Goal: Check status

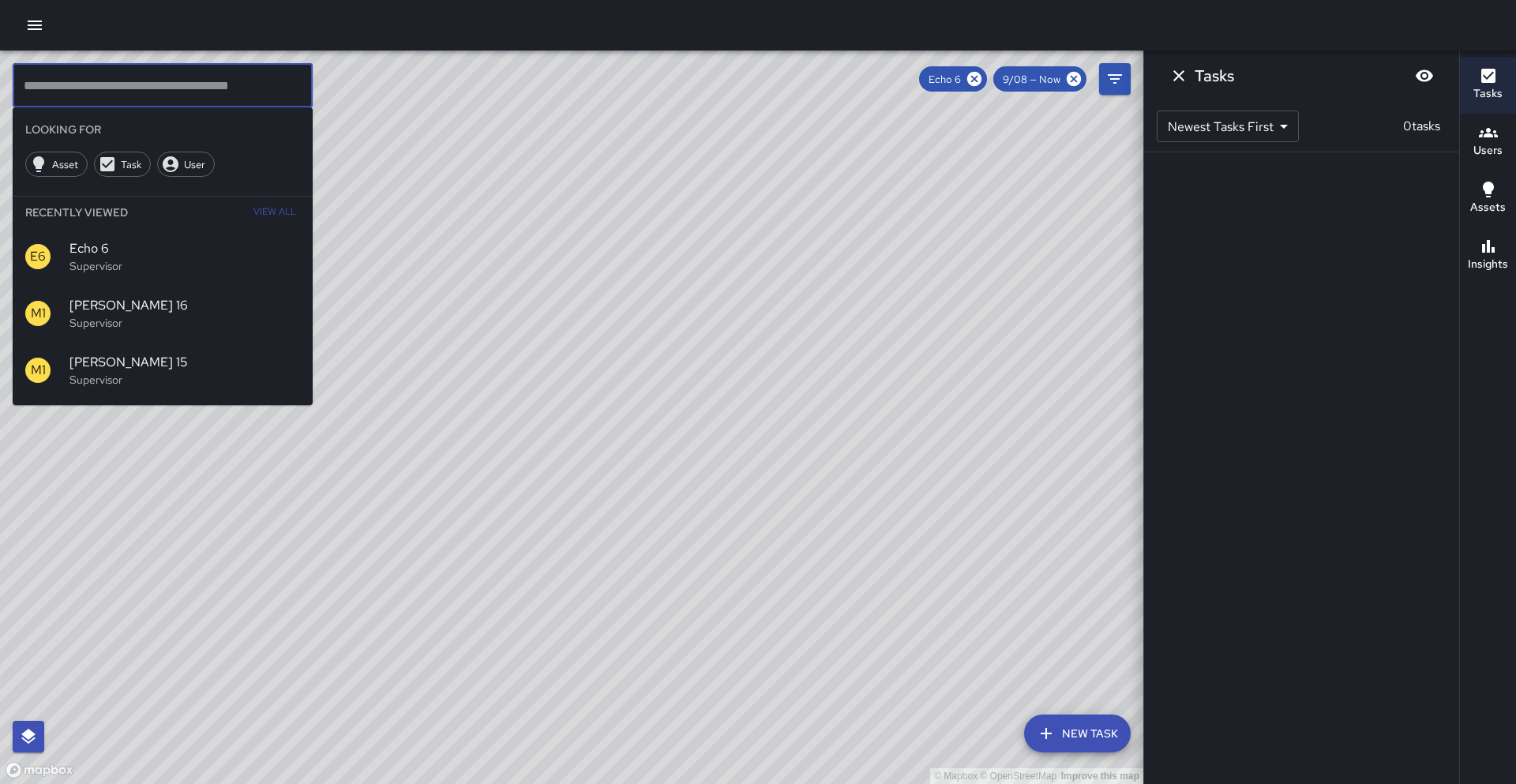
click at [1182, 78] on icon "Dismiss" at bounding box center [1179, 75] width 19 height 19
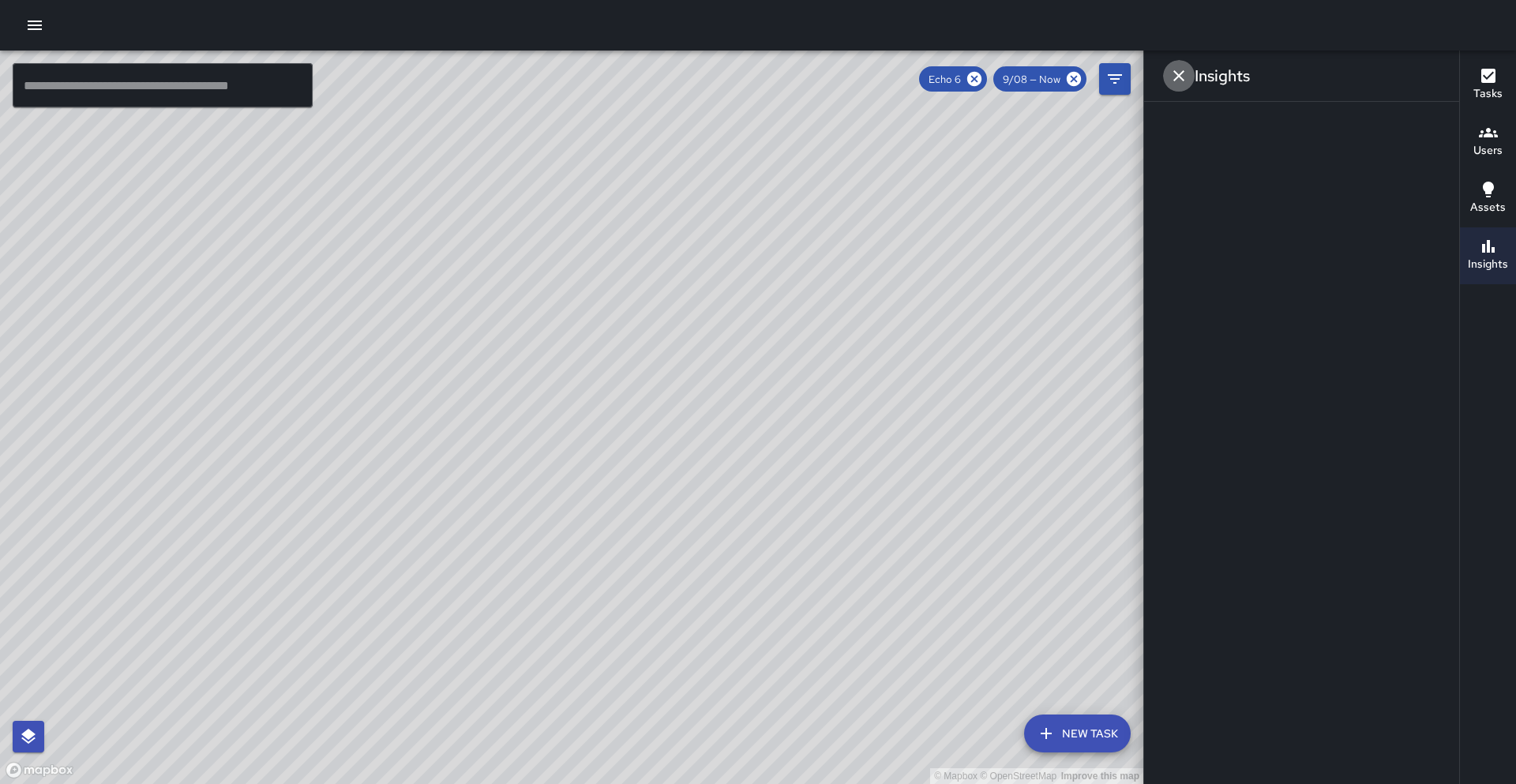
click at [1171, 81] on icon "Dismiss" at bounding box center [1179, 75] width 19 height 19
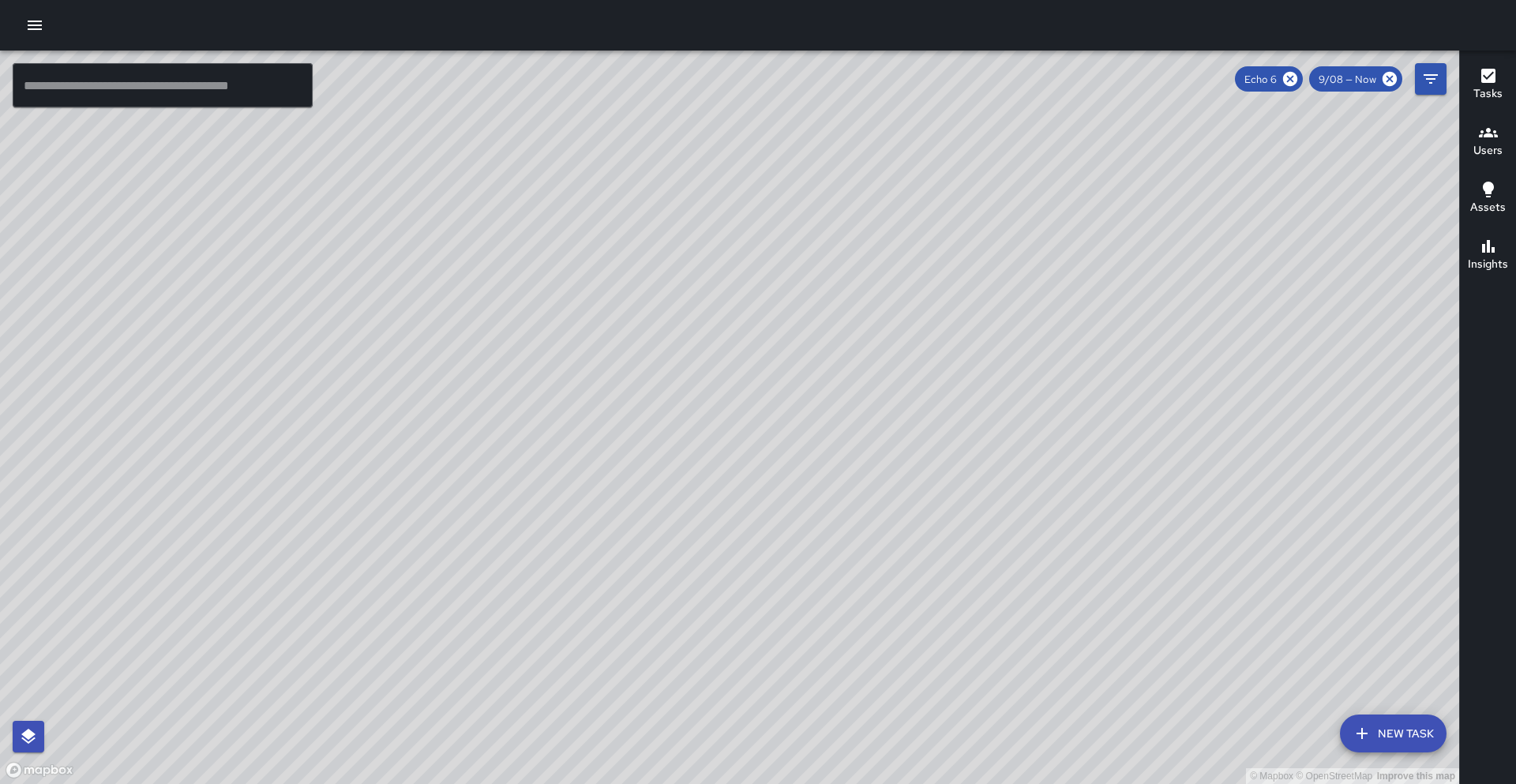
drag, startPoint x: 886, startPoint y: 301, endPoint x: 1098, endPoint y: 168, distance: 250.3
click at [1098, 168] on div "© Mapbox © OpenStreetMap Improve this map" at bounding box center [729, 417] width 1460 height 734
click at [1295, 76] on icon at bounding box center [1290, 78] width 14 height 14
drag, startPoint x: 1442, startPoint y: 74, endPoint x: 1428, endPoint y: 84, distance: 17.2
click at [1442, 74] on button "Filters" at bounding box center [1431, 78] width 31 height 31
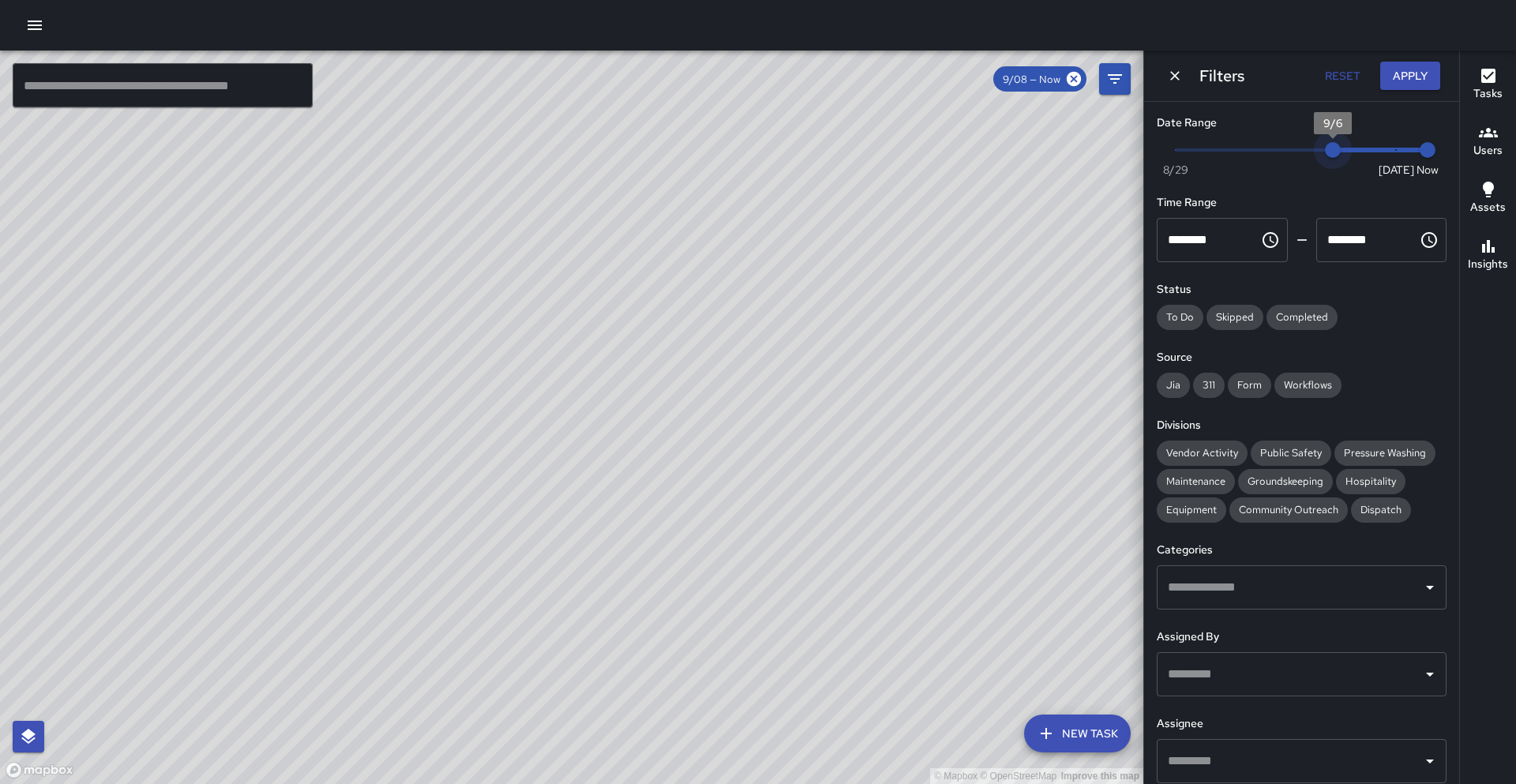
type input "*"
drag, startPoint x: 1394, startPoint y: 154, endPoint x: 1318, endPoint y: 165, distance: 76.8
click at [1318, 165] on div "Now Today 8/29 9/5 7:00 am" at bounding box center [1302, 159] width 290 height 44
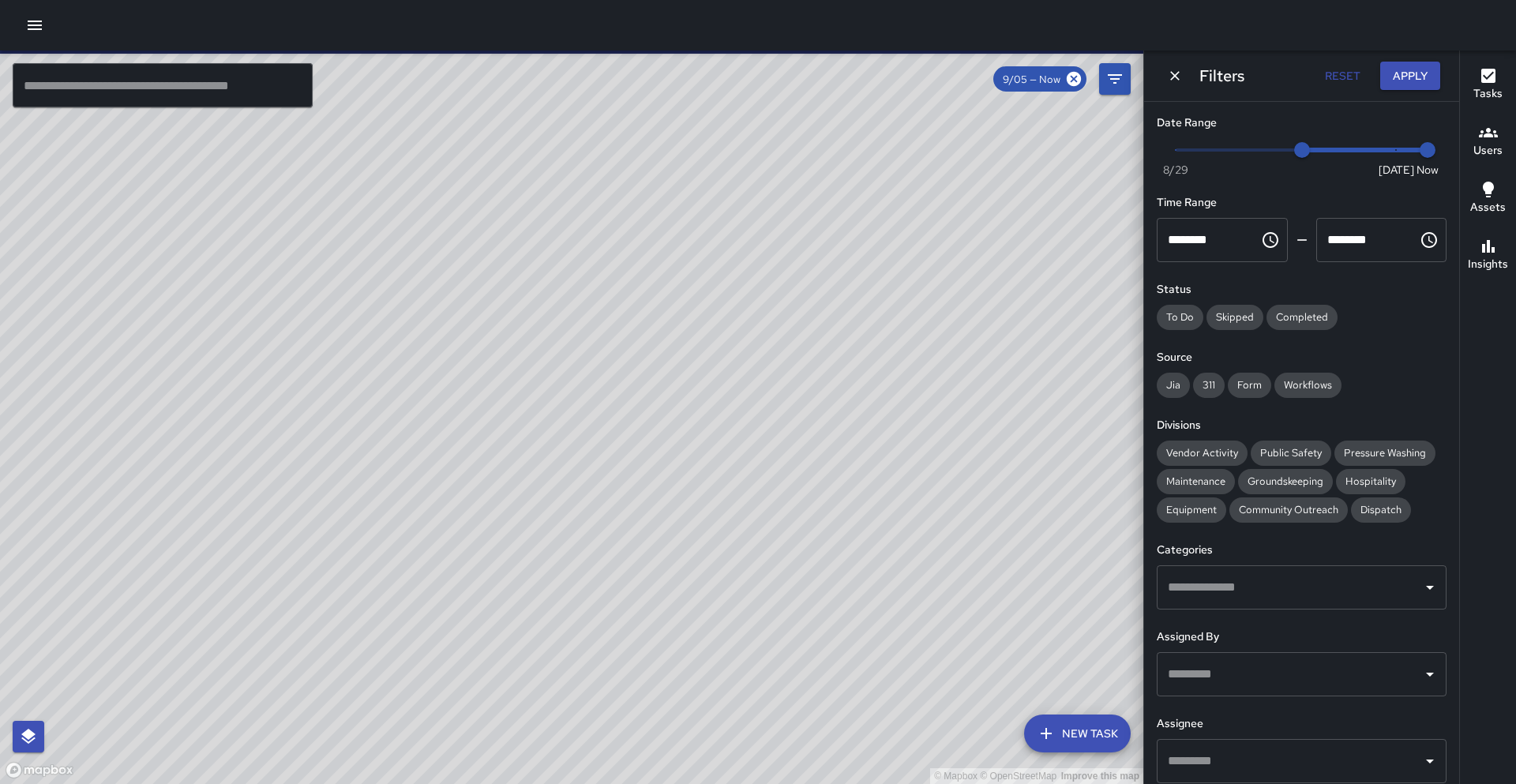
drag, startPoint x: 1307, startPoint y: 448, endPoint x: 1295, endPoint y: 421, distance: 29.5
click at [1306, 447] on span "Public Safety" at bounding box center [1291, 453] width 81 height 13
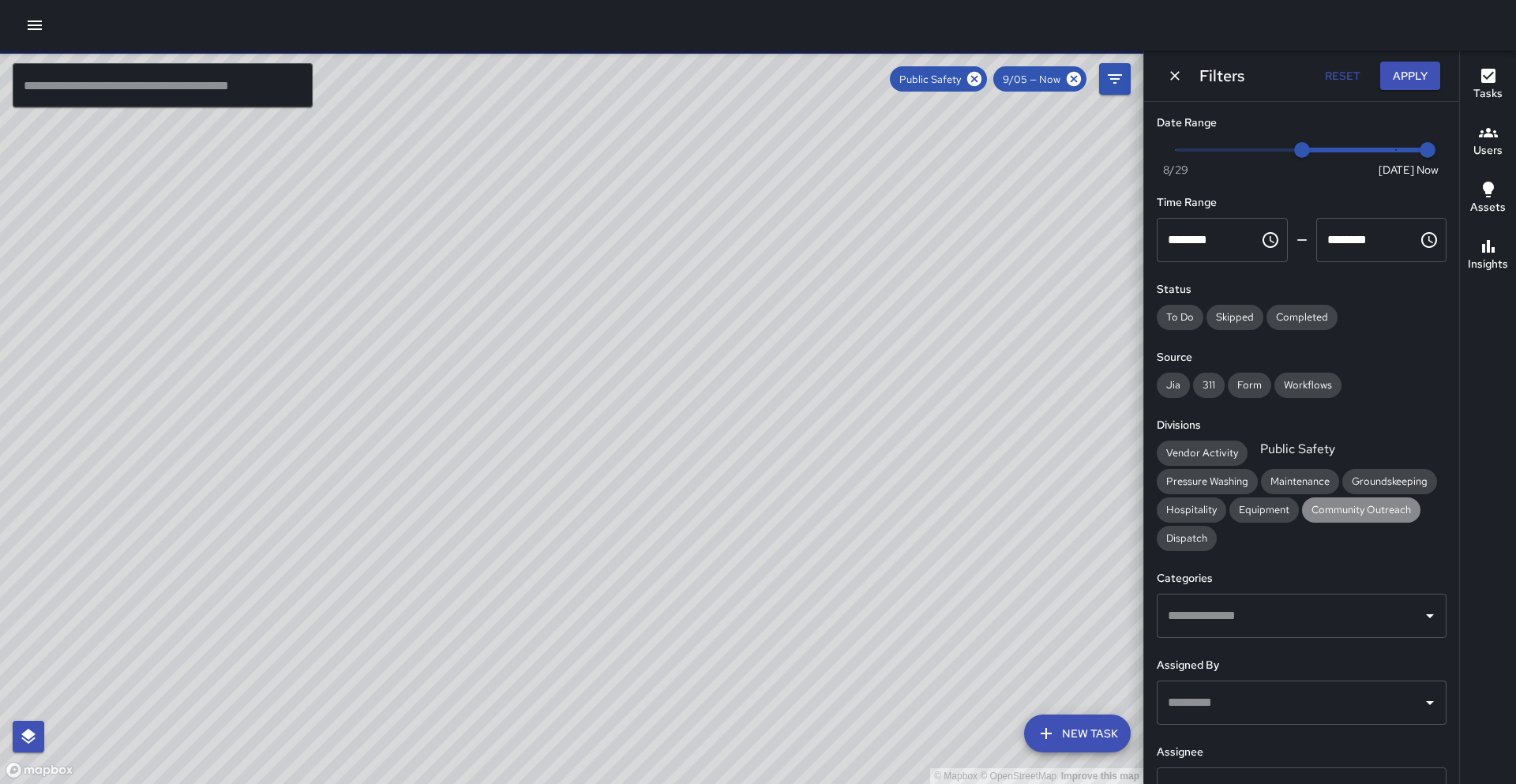
click at [1302, 515] on span "Community Outreach" at bounding box center [1361, 510] width 118 height 13
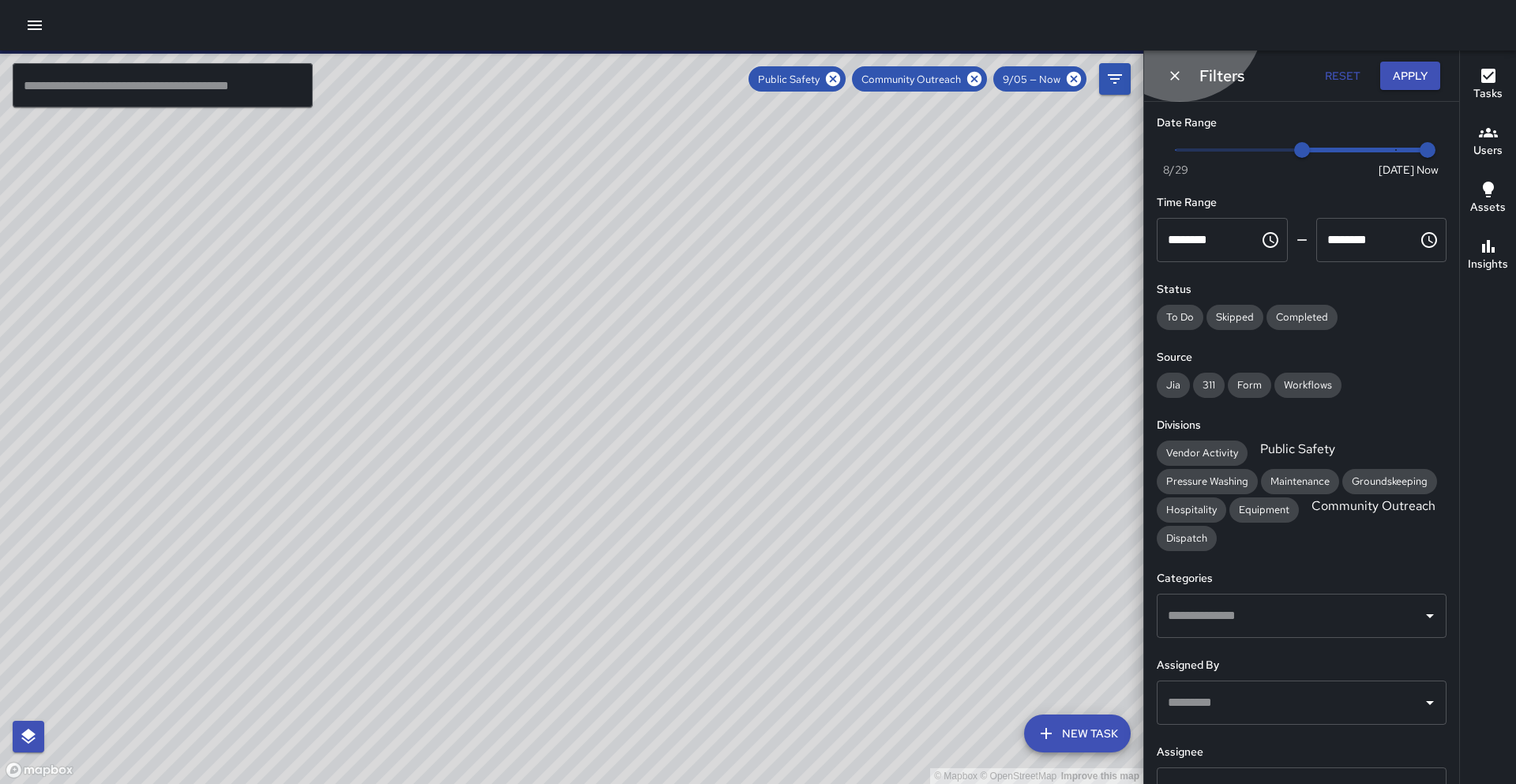
click at [1302, 514] on span "Community Outreach" at bounding box center [1373, 506] width 143 height 17
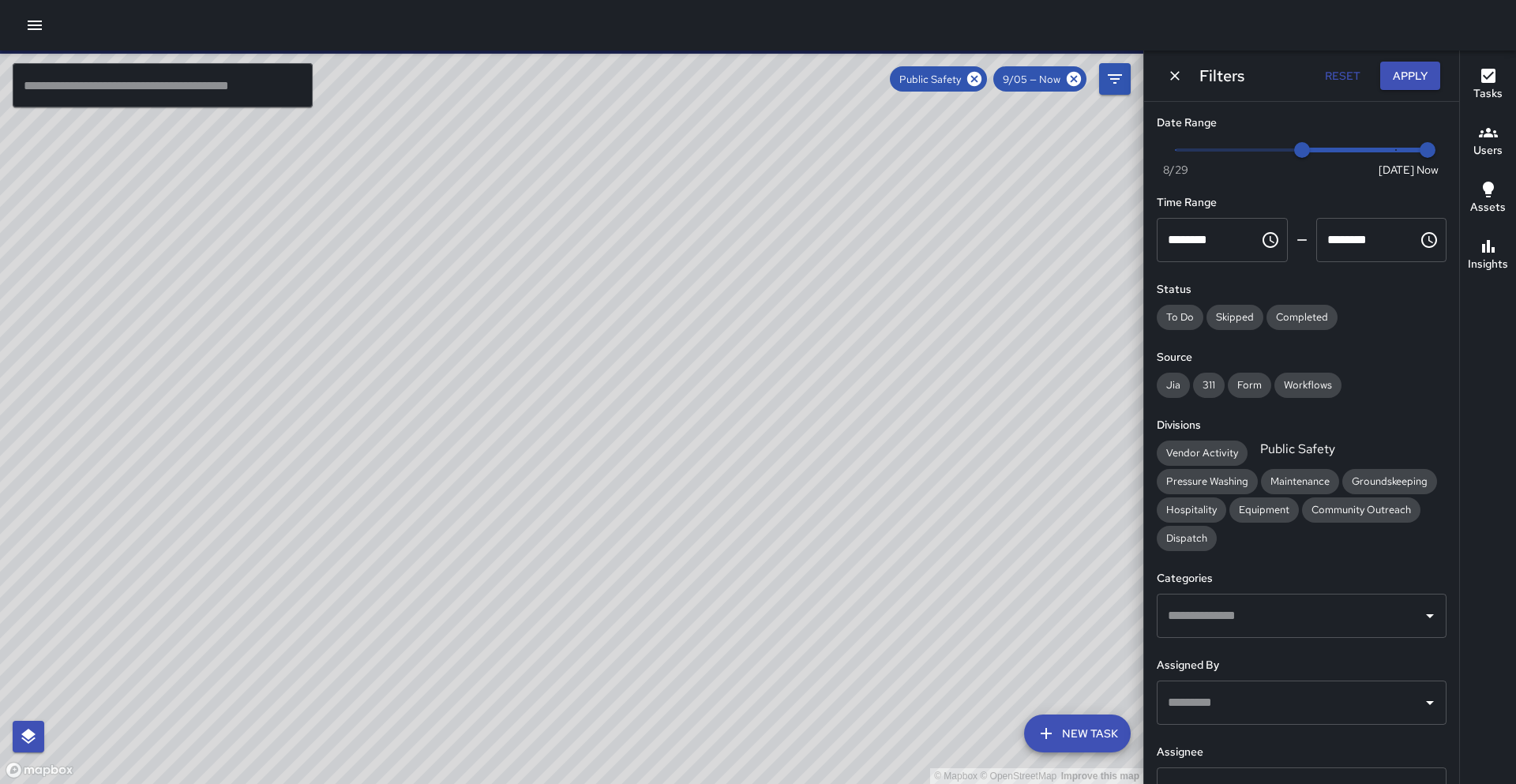
drag, startPoint x: 919, startPoint y: 668, endPoint x: 648, endPoint y: 664, distance: 271.0
click at [648, 664] on div "© Mapbox © OpenStreetMap Improve this map" at bounding box center [572, 417] width 1143 height 734
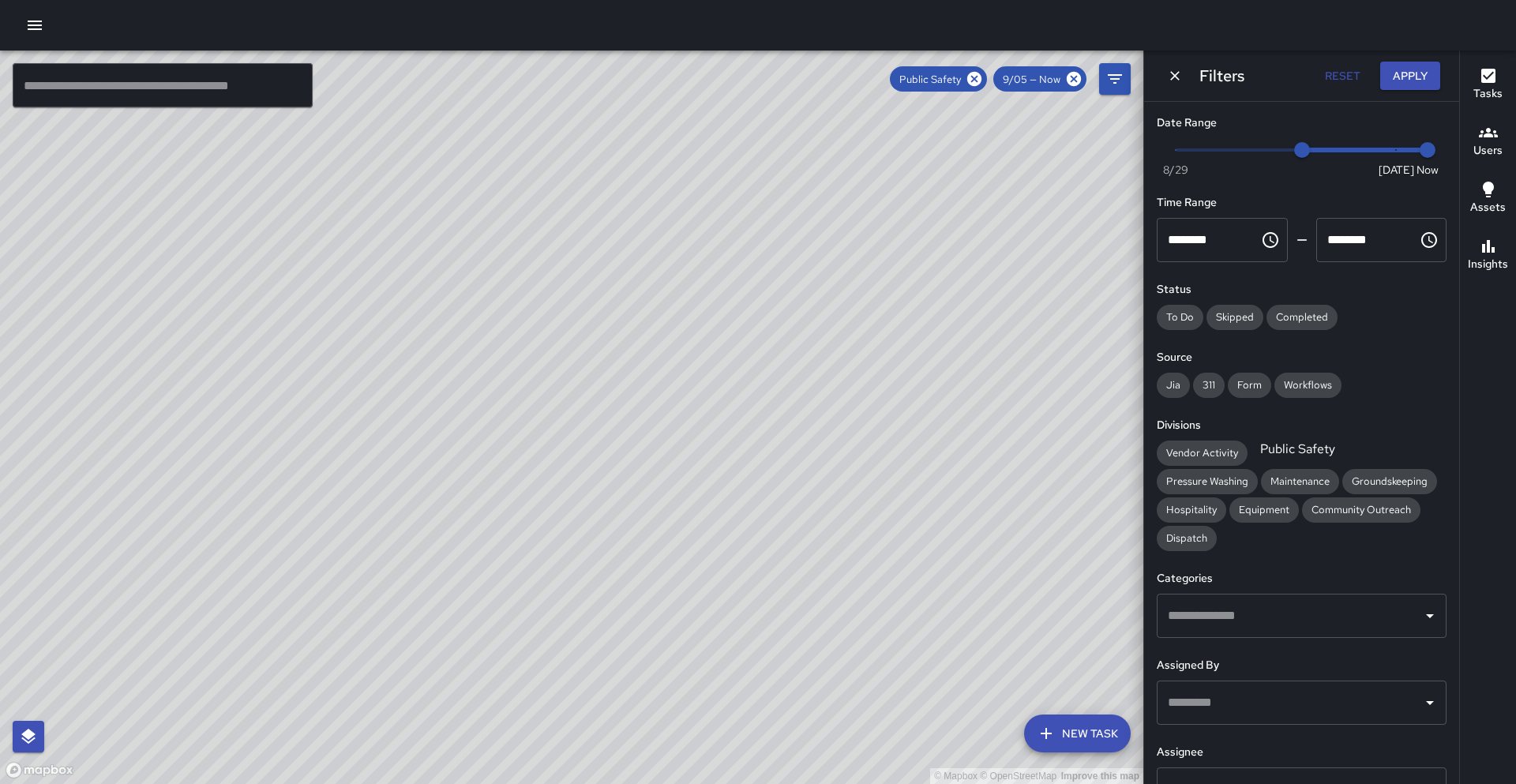
drag, startPoint x: 650, startPoint y: 664, endPoint x: 706, endPoint y: 672, distance: 56.6
click at [706, 672] on div "© Mapbox © OpenStreetMap Improve this map" at bounding box center [572, 417] width 1143 height 734
drag, startPoint x: 694, startPoint y: 618, endPoint x: 726, endPoint y: 677, distance: 67.1
click at [726, 677] on div "© Mapbox © OpenStreetMap Improve this map" at bounding box center [572, 417] width 1143 height 734
drag, startPoint x: 650, startPoint y: 645, endPoint x: 665, endPoint y: 631, distance: 20.5
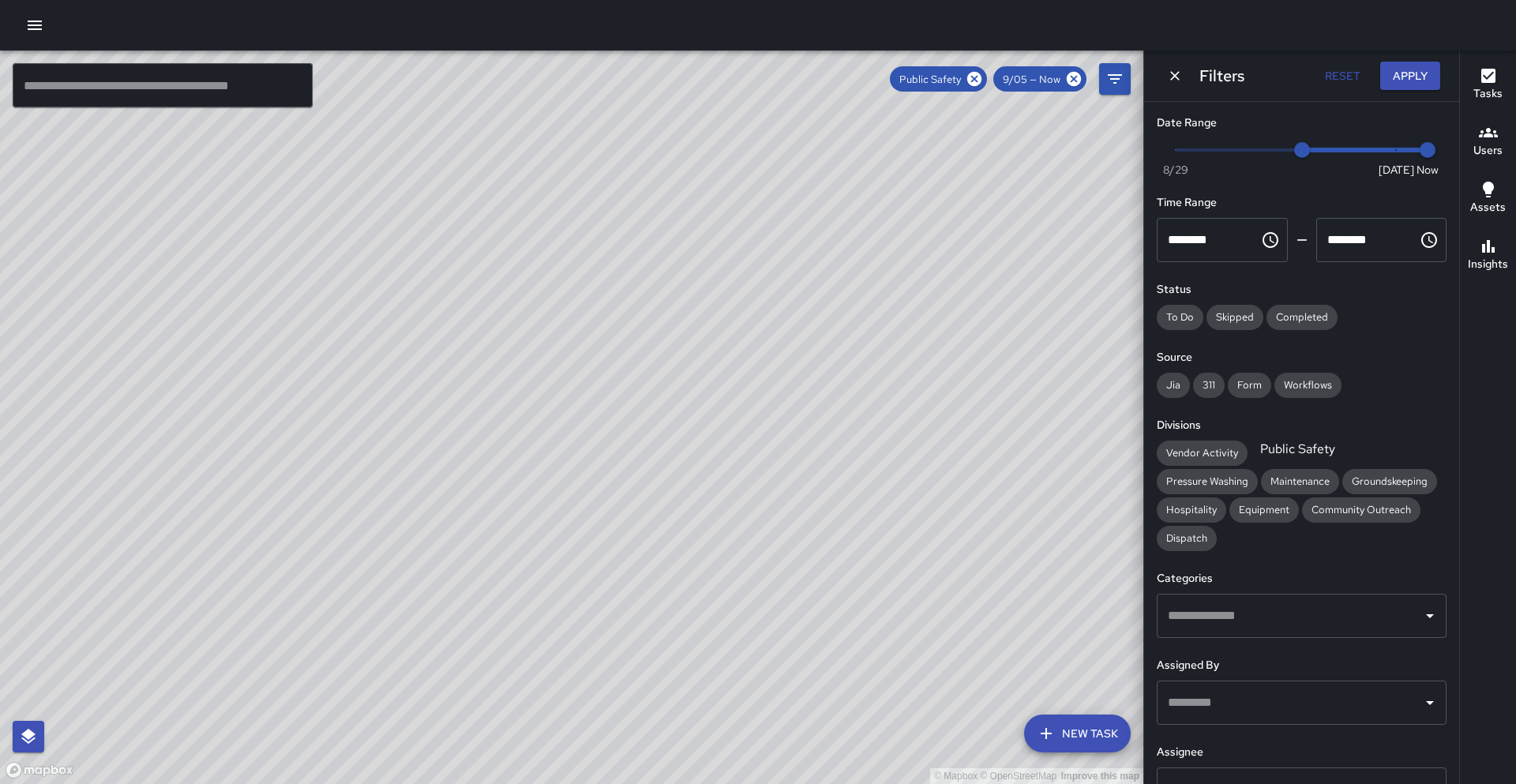
click at [665, 631] on div "© Mapbox © OpenStreetMap Improve this map" at bounding box center [572, 417] width 1143 height 734
drag, startPoint x: 630, startPoint y: 521, endPoint x: 578, endPoint y: 601, distance: 95.4
click at [568, 652] on div "© Mapbox © OpenStreetMap Improve this map" at bounding box center [572, 417] width 1143 height 734
click at [1302, 510] on span "Community Outreach" at bounding box center [1361, 510] width 118 height 13
drag, startPoint x: 906, startPoint y: 493, endPoint x: 781, endPoint y: 367, distance: 177.5
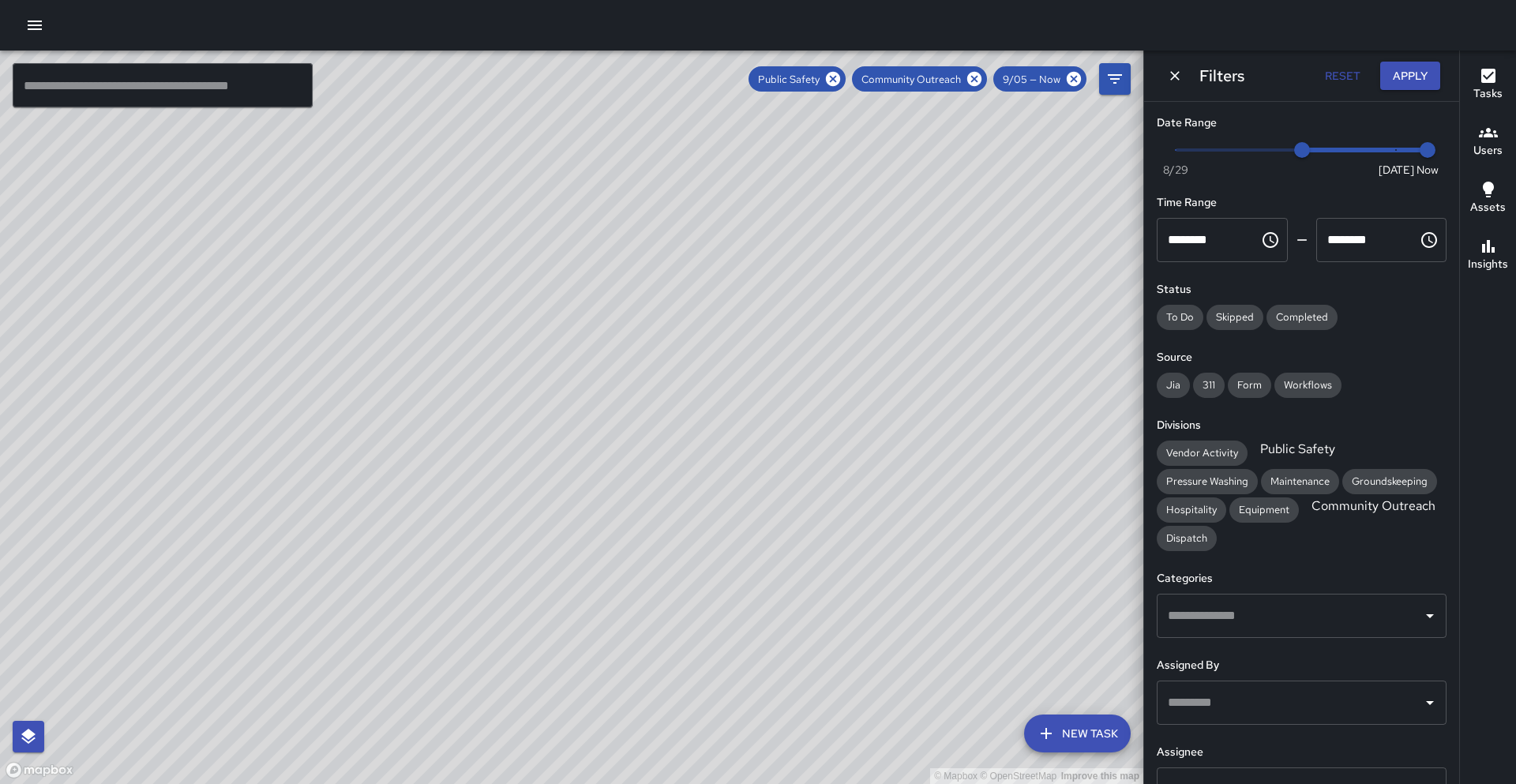
click at [921, 327] on div "© Mapbox © OpenStreetMap Improve this map" at bounding box center [572, 417] width 1143 height 734
drag, startPoint x: 350, startPoint y: 470, endPoint x: 435, endPoint y: 321, distance: 171.5
click at [435, 321] on div "© Mapbox © OpenStreetMap Improve this map" at bounding box center [572, 417] width 1143 height 734
drag, startPoint x: 285, startPoint y: 573, endPoint x: 299, endPoint y: 576, distance: 14.3
click at [310, 441] on div "© Mapbox © OpenStreetMap Improve this map" at bounding box center [572, 417] width 1143 height 734
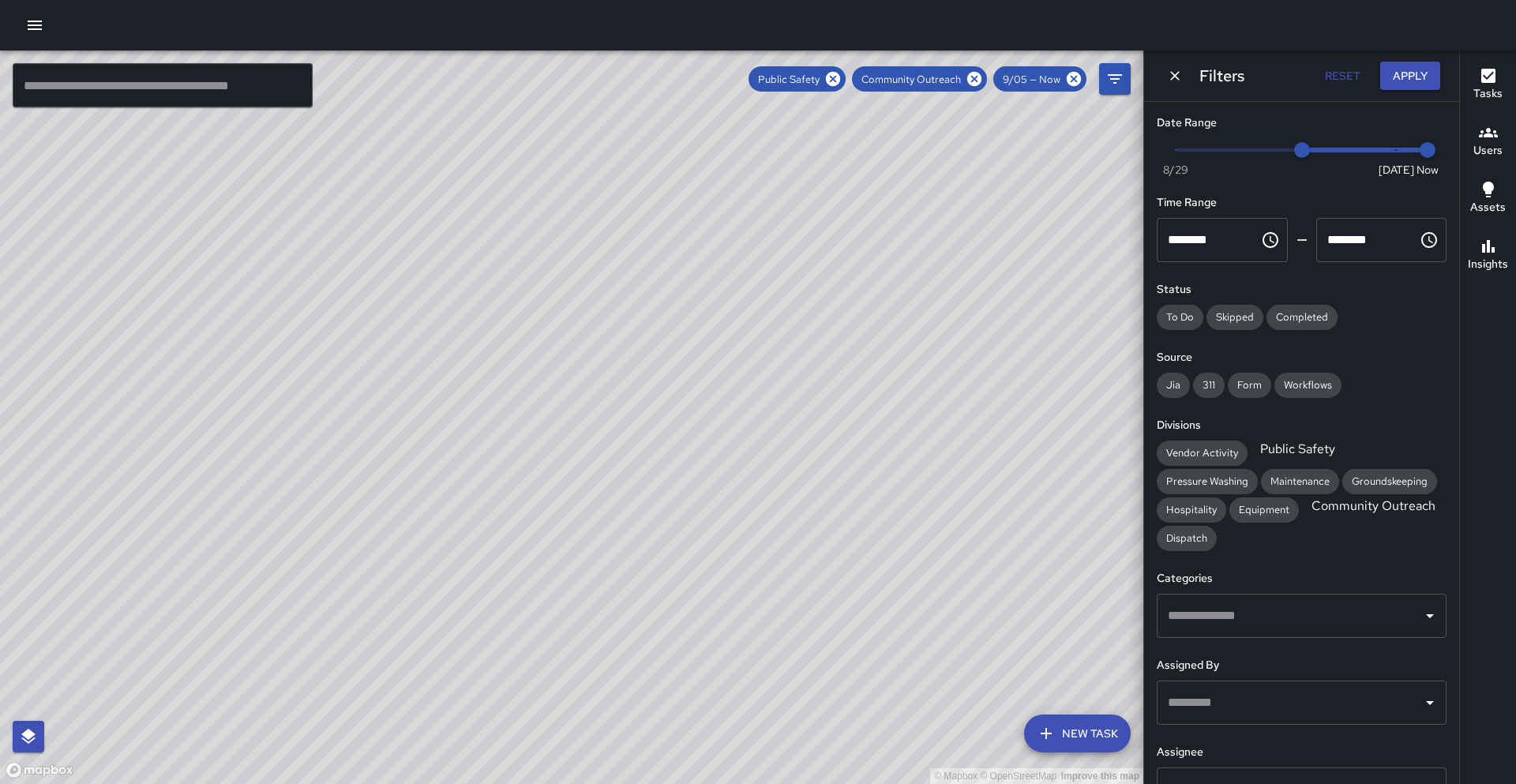
drag, startPoint x: 719, startPoint y: 254, endPoint x: 670, endPoint y: 377, distance: 132.4
click at [643, 402] on div "© Mapbox © OpenStreetMap Improve this map" at bounding box center [572, 417] width 1143 height 734
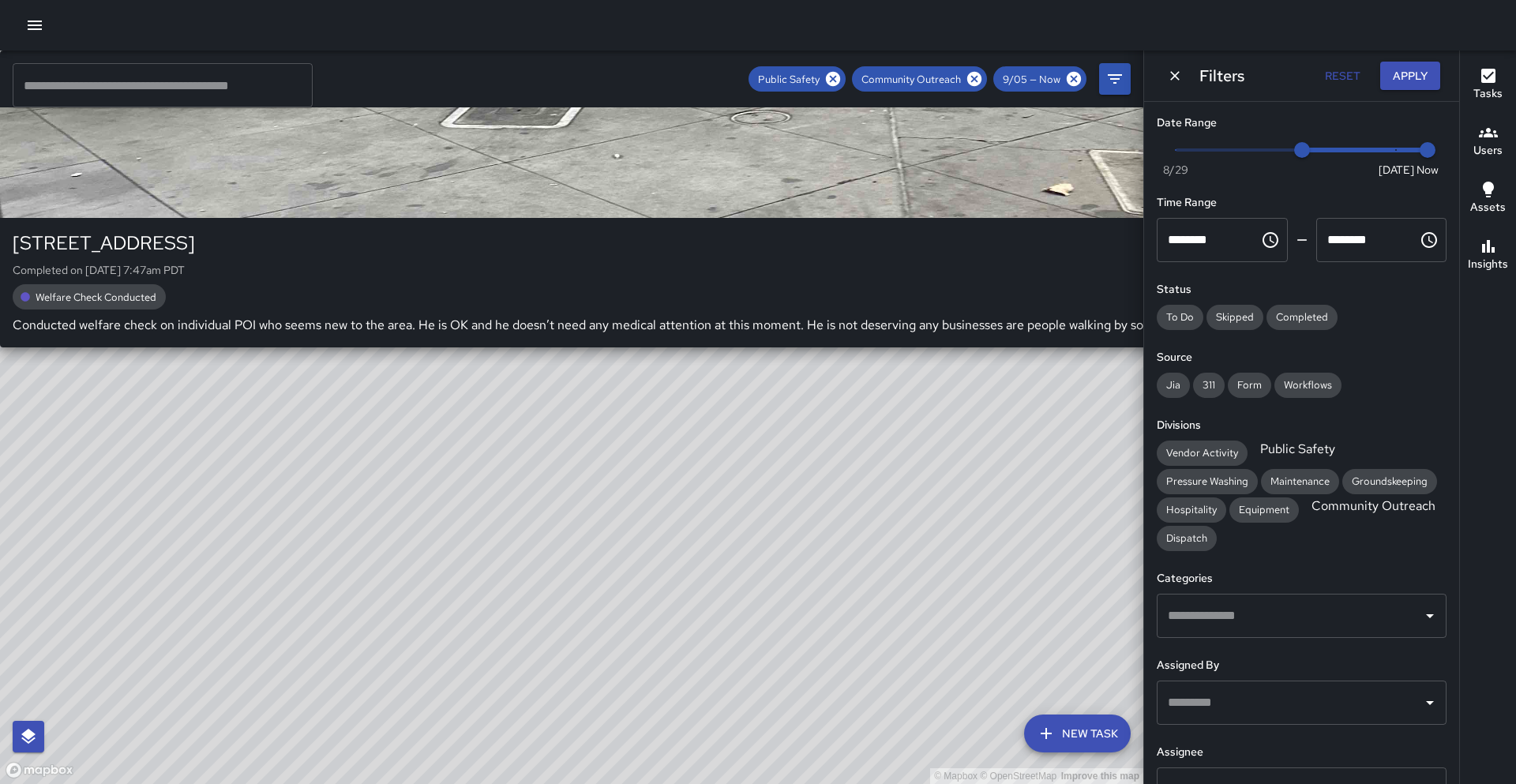
click at [323, 578] on div "© Mapbox © OpenStreetMap Improve this map S4 Sierra 4 1312 Broadway Completed o…" at bounding box center [572, 417] width 1143 height 734
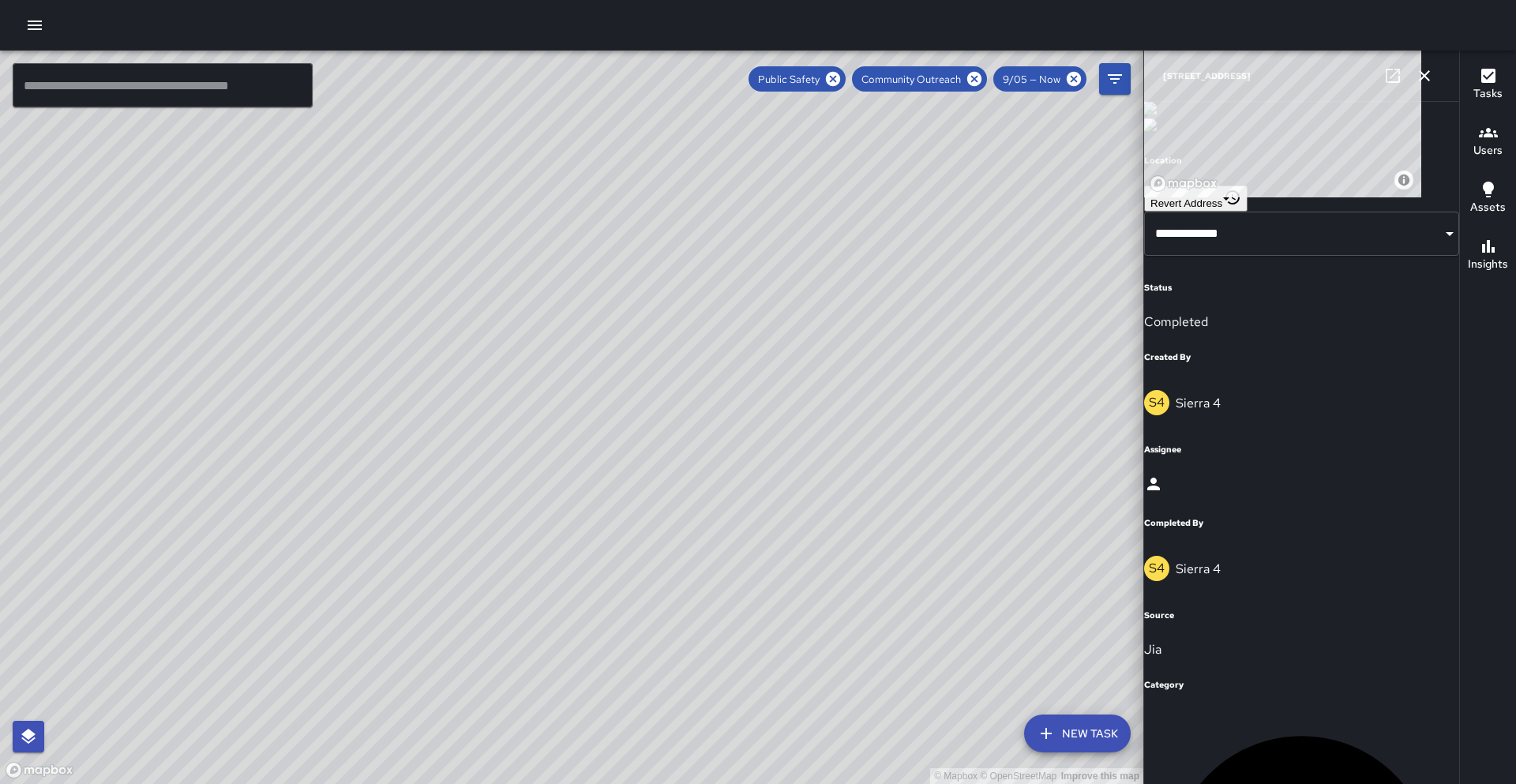
drag, startPoint x: 624, startPoint y: 396, endPoint x: 378, endPoint y: 676, distance: 372.7
click at [383, 685] on div "© Mapbox © OpenStreetMap Improve this map" at bounding box center [572, 417] width 1143 height 734
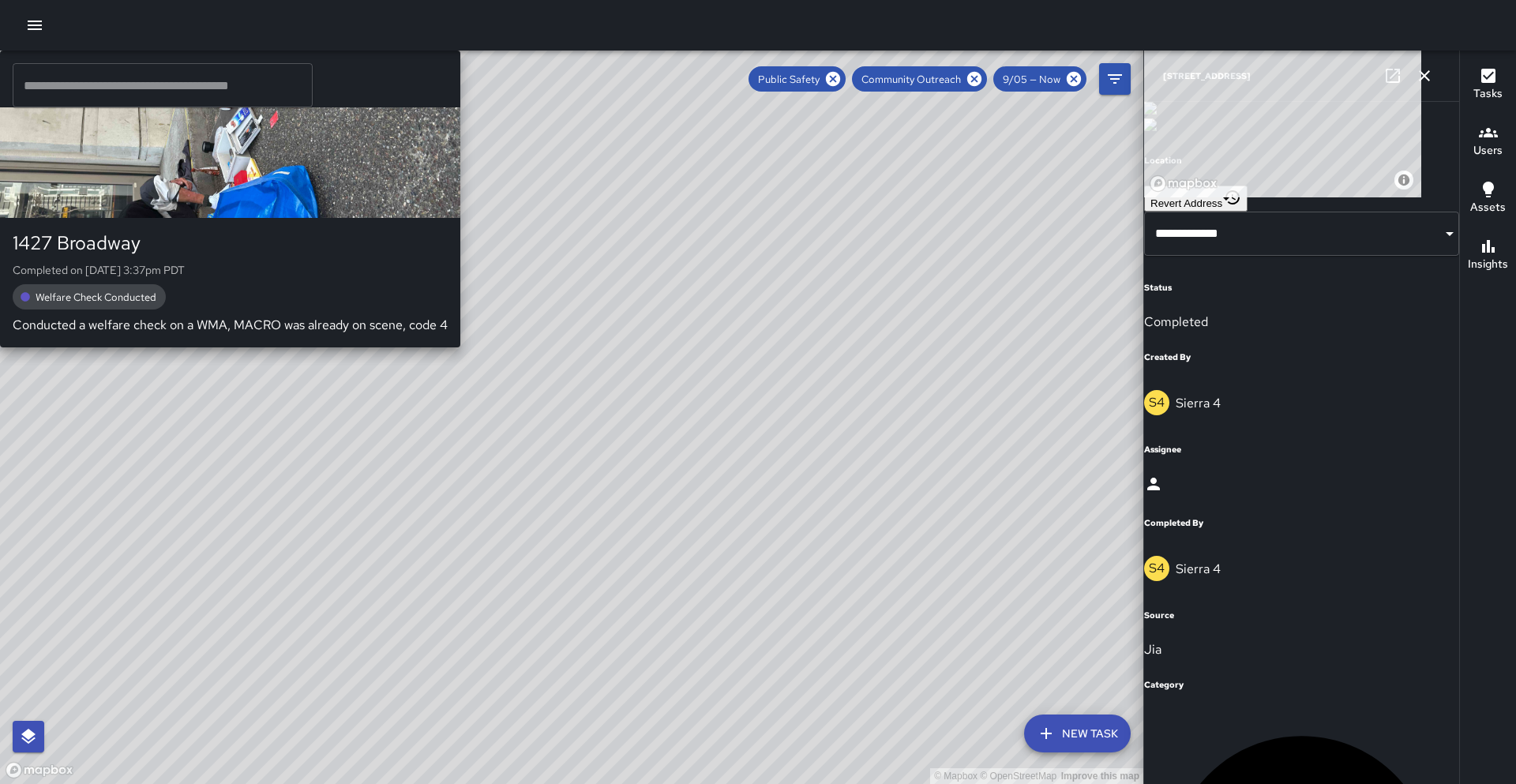
click at [384, 514] on div "© Mapbox © OpenStreetMap Improve this map S9 Sierra 9 1427 Broadway Completed o…" at bounding box center [572, 417] width 1143 height 734
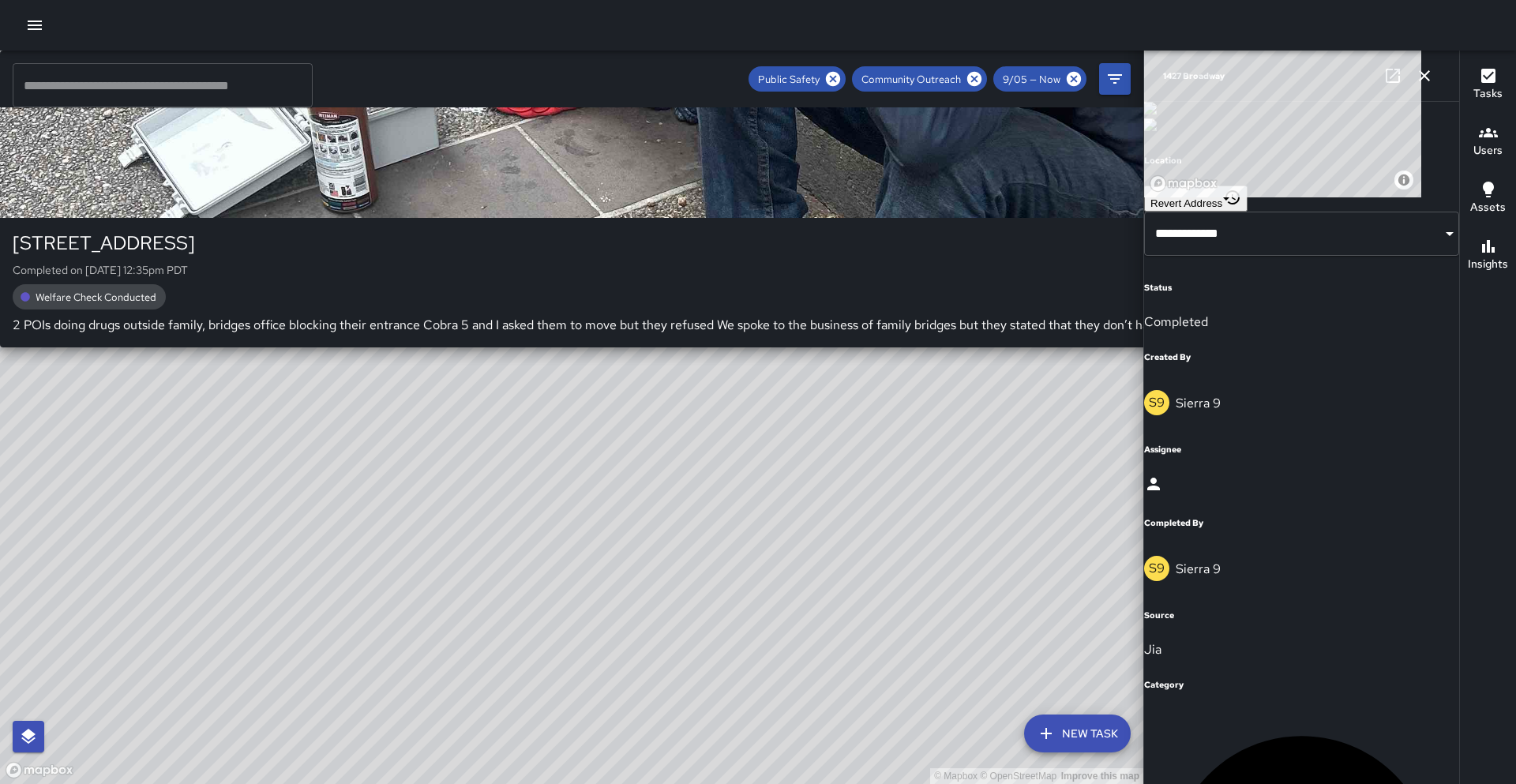
click at [637, 449] on div "© Mapbox © OpenStreetMap Improve this map S1 Sierra 1 1430 Broadway Completed o…" at bounding box center [572, 417] width 1143 height 734
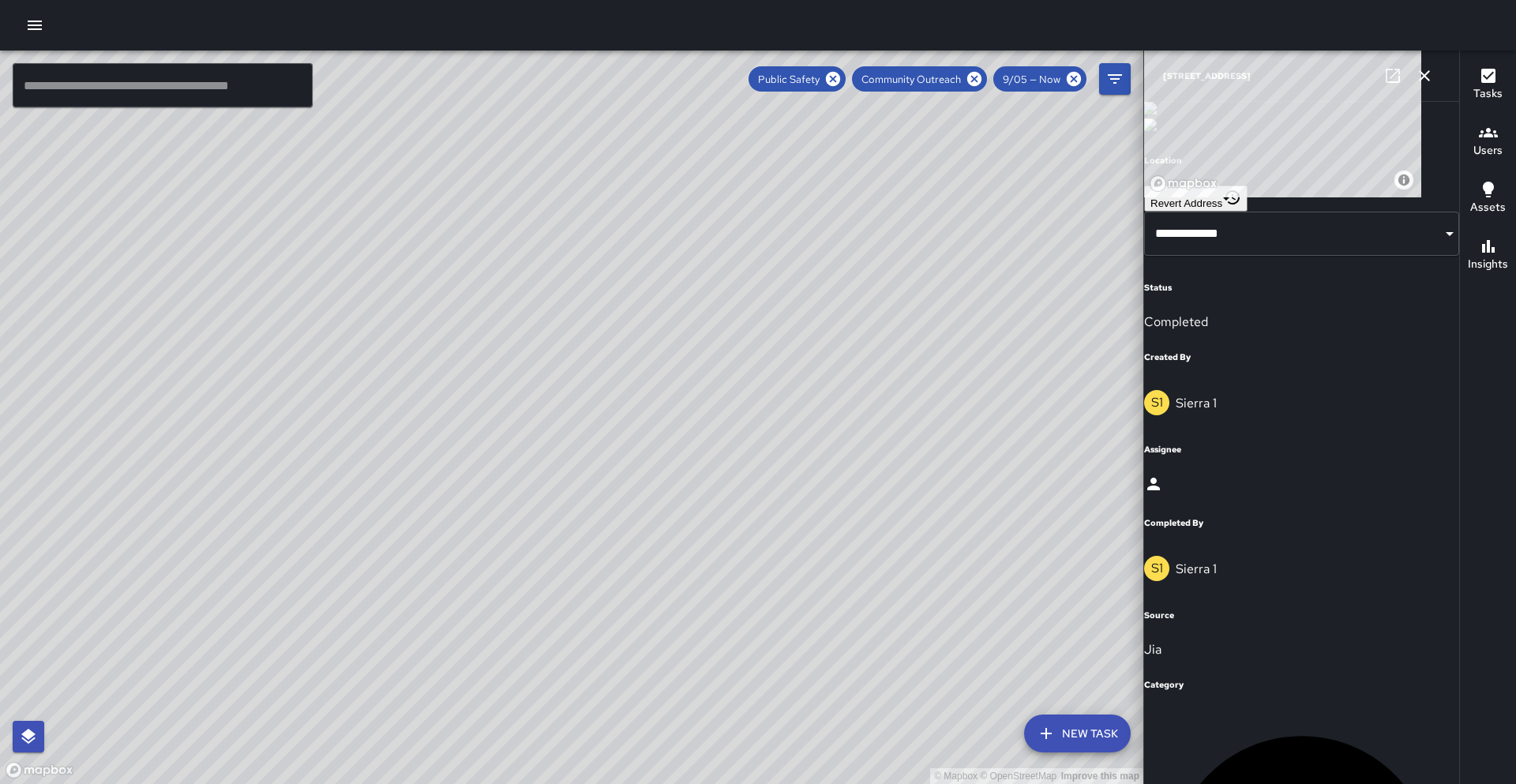
drag, startPoint x: 620, startPoint y: 347, endPoint x: 497, endPoint y: 487, distance: 186.4
click at [488, 538] on div "© Mapbox © OpenStreetMap Improve this map" at bounding box center [572, 417] width 1143 height 734
drag, startPoint x: 628, startPoint y: 211, endPoint x: 438, endPoint y: 501, distance: 346.7
click at [435, 512] on div "© Mapbox © OpenStreetMap Improve this map" at bounding box center [572, 417] width 1143 height 734
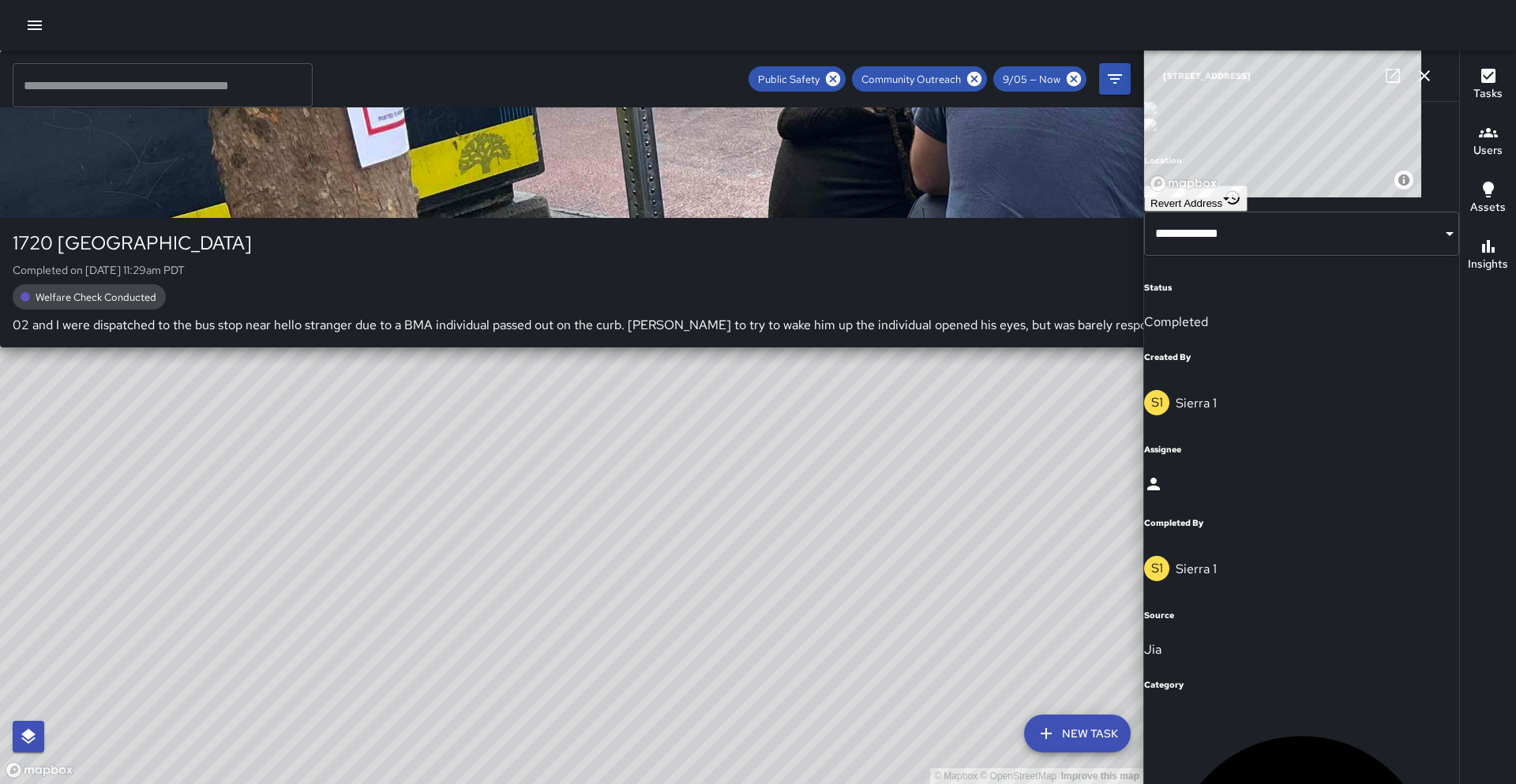
click at [511, 335] on div "S3 Sierra 3 1720 Broadway Completed on 9/5/2025, 11:29am PDT Welfare Check Cond…" at bounding box center [1076, 198] width 2152 height 297
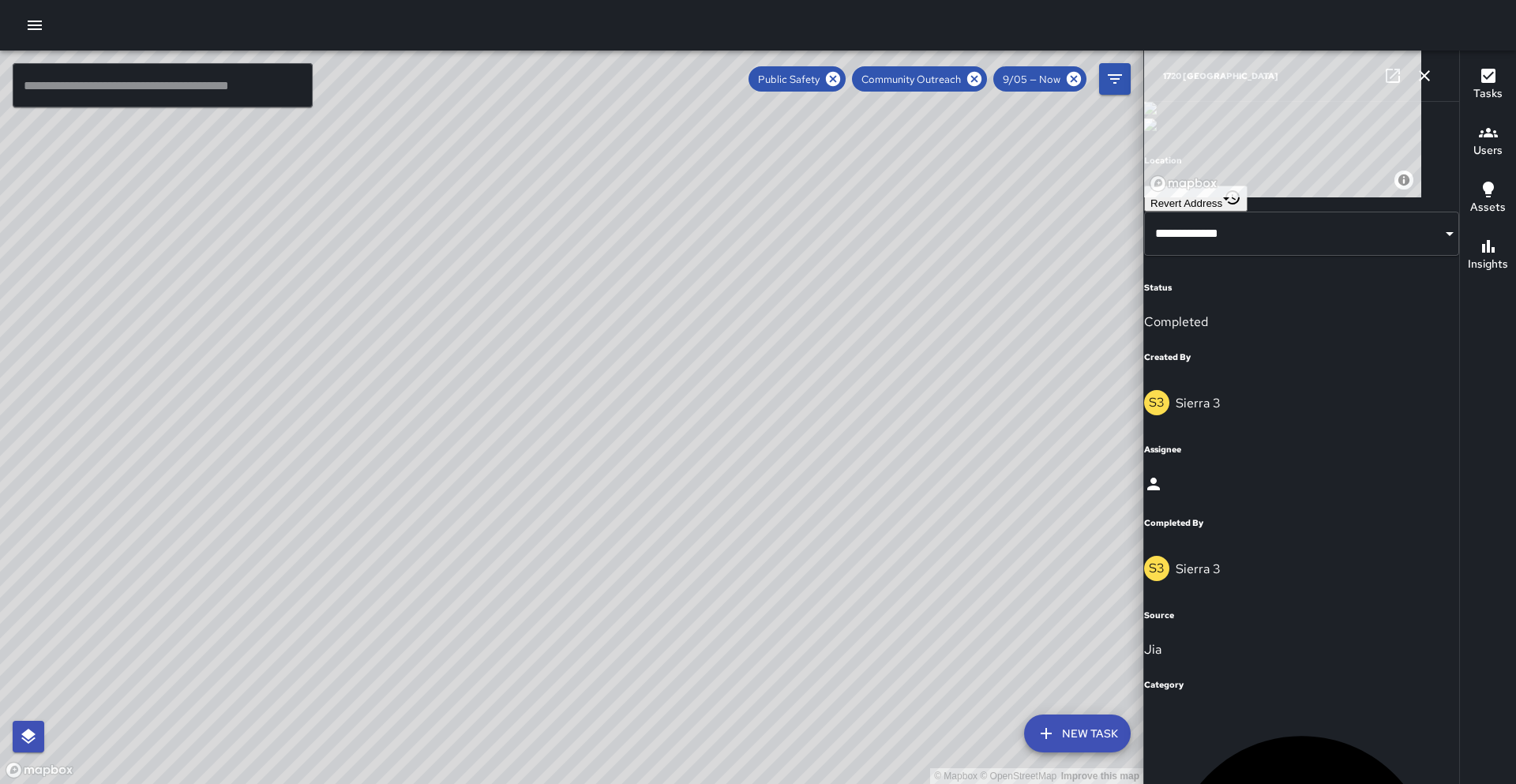
click at [1404, 83] on link at bounding box center [1393, 76] width 31 height 31
drag, startPoint x: 430, startPoint y: 332, endPoint x: 458, endPoint y: 192, distance: 142.8
click at [458, 192] on div "© Mapbox © OpenStreetMap Improve this map" at bounding box center [572, 417] width 1143 height 734
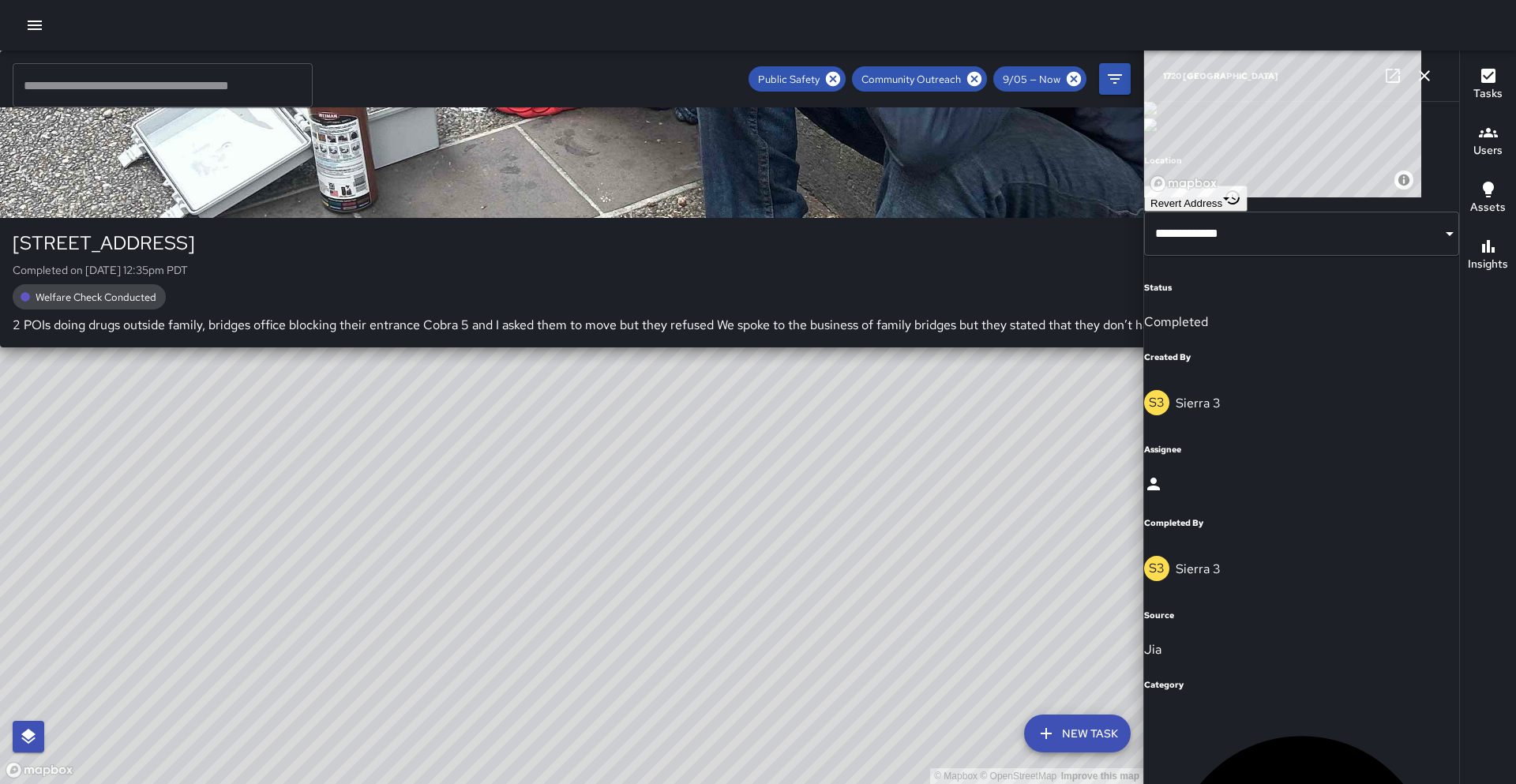
click at [368, 663] on div "© Mapbox © OpenStreetMap Improve this map S1 Sierra 1 1430 Broadway Completed o…" at bounding box center [572, 417] width 1143 height 734
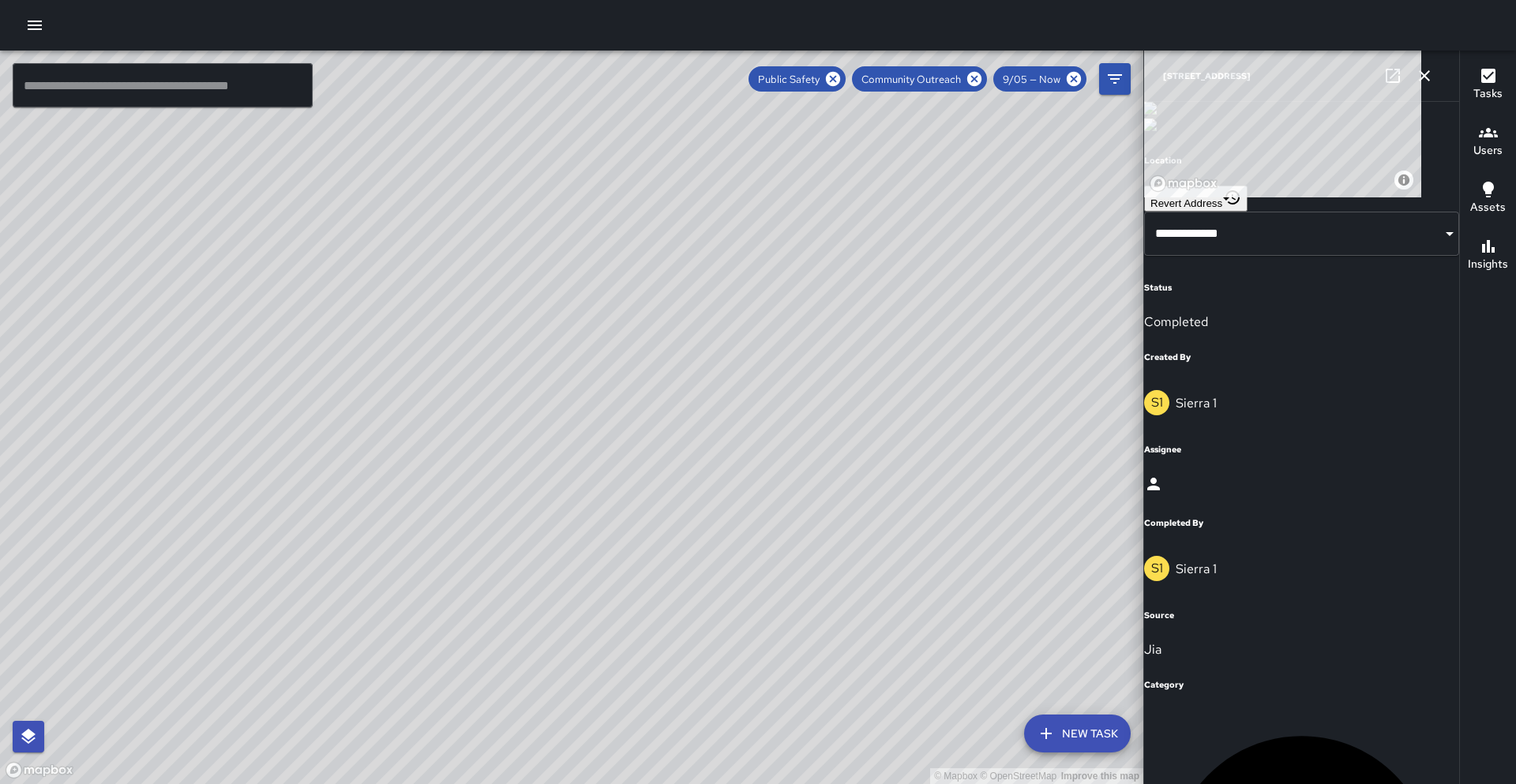
click at [1397, 82] on icon at bounding box center [1393, 75] width 14 height 14
drag, startPoint x: 346, startPoint y: 166, endPoint x: 356, endPoint y: 226, distance: 60.8
click at [356, 226] on div "© Mapbox © OpenStreetMap Improve this map" at bounding box center [572, 417] width 1143 height 734
click at [1430, 78] on icon "button" at bounding box center [1424, 75] width 19 height 19
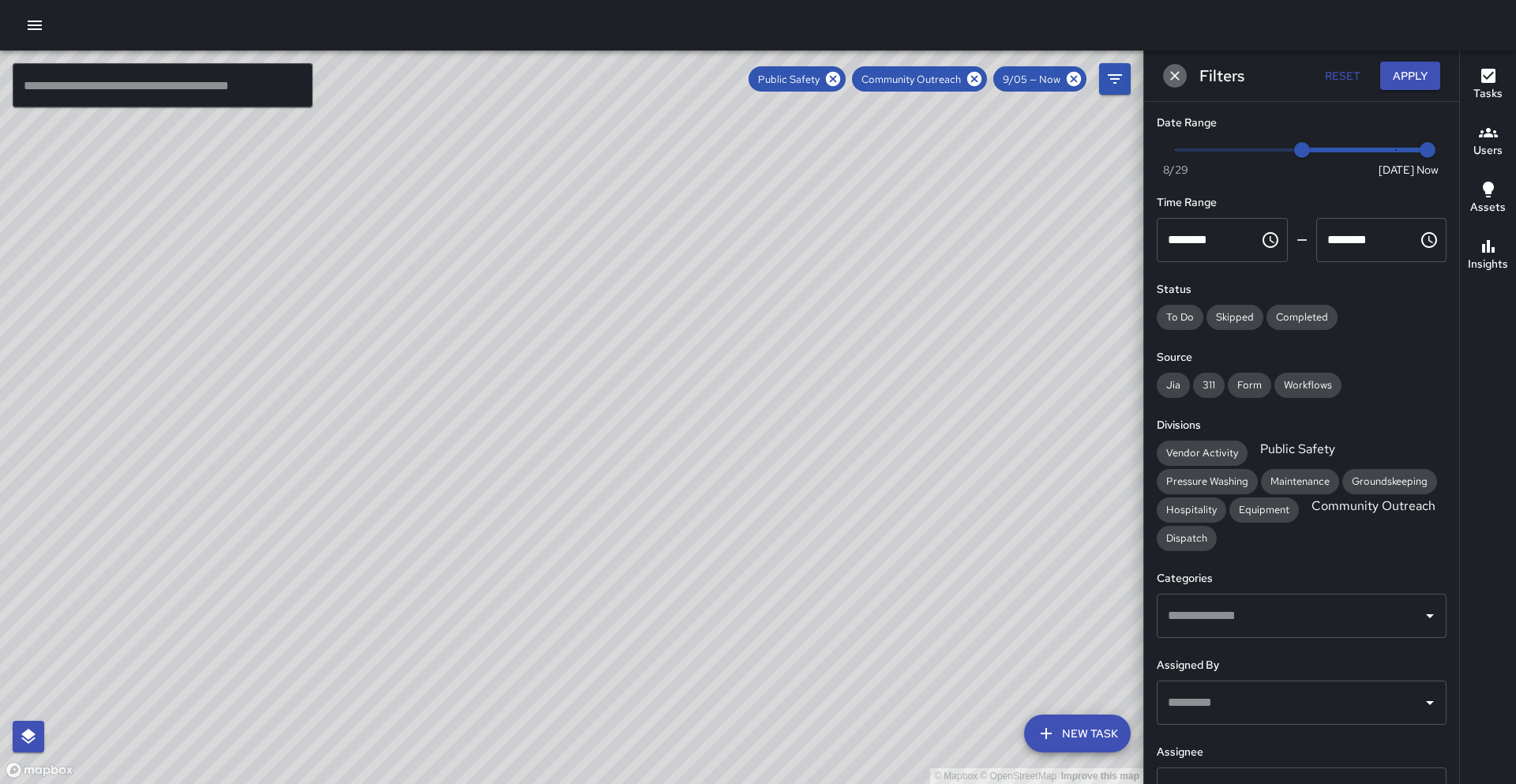
click at [1175, 76] on icon "Dismiss" at bounding box center [1175, 75] width 9 height 9
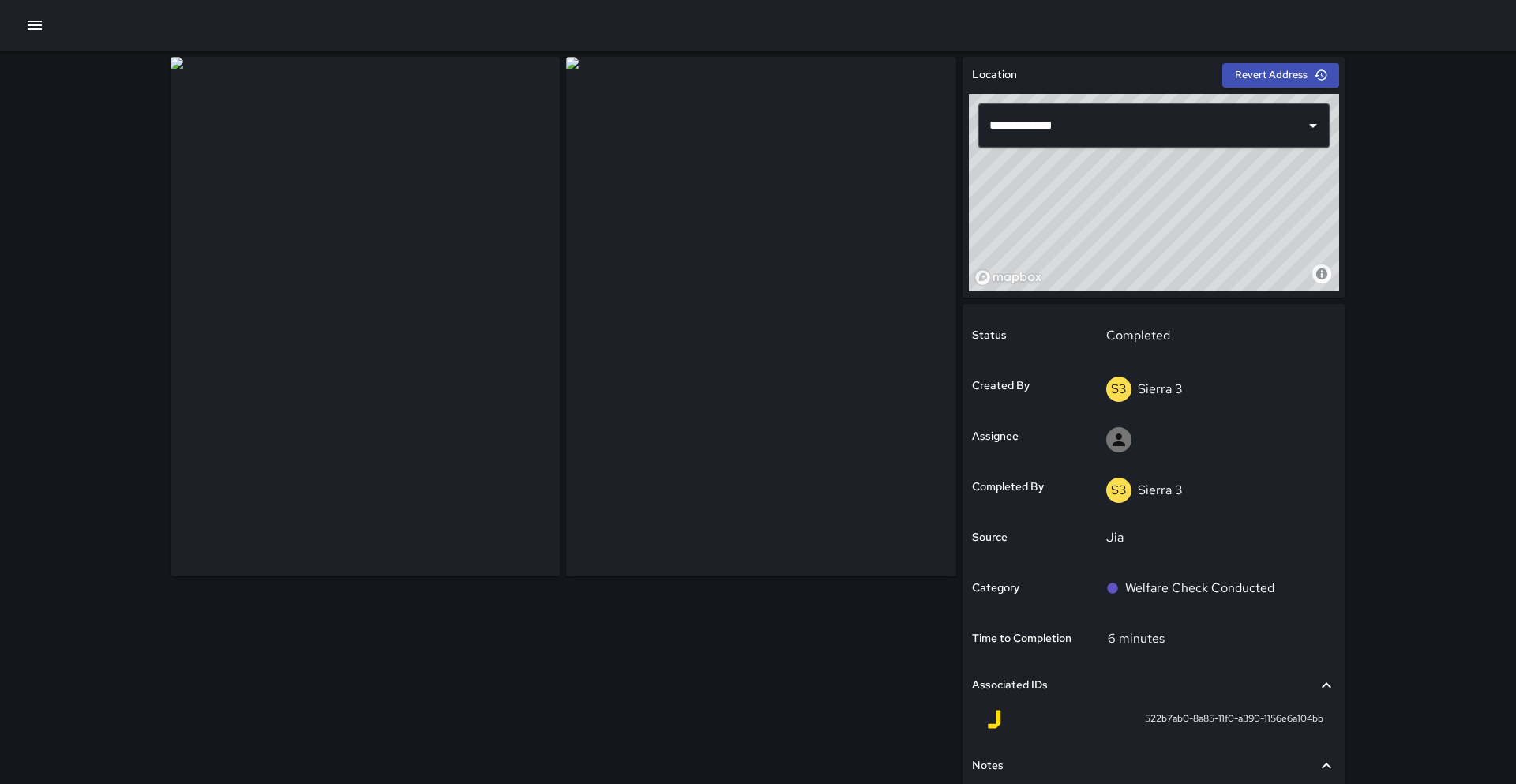
scroll to position [55, 0]
